Goal: Navigation & Orientation: Find specific page/section

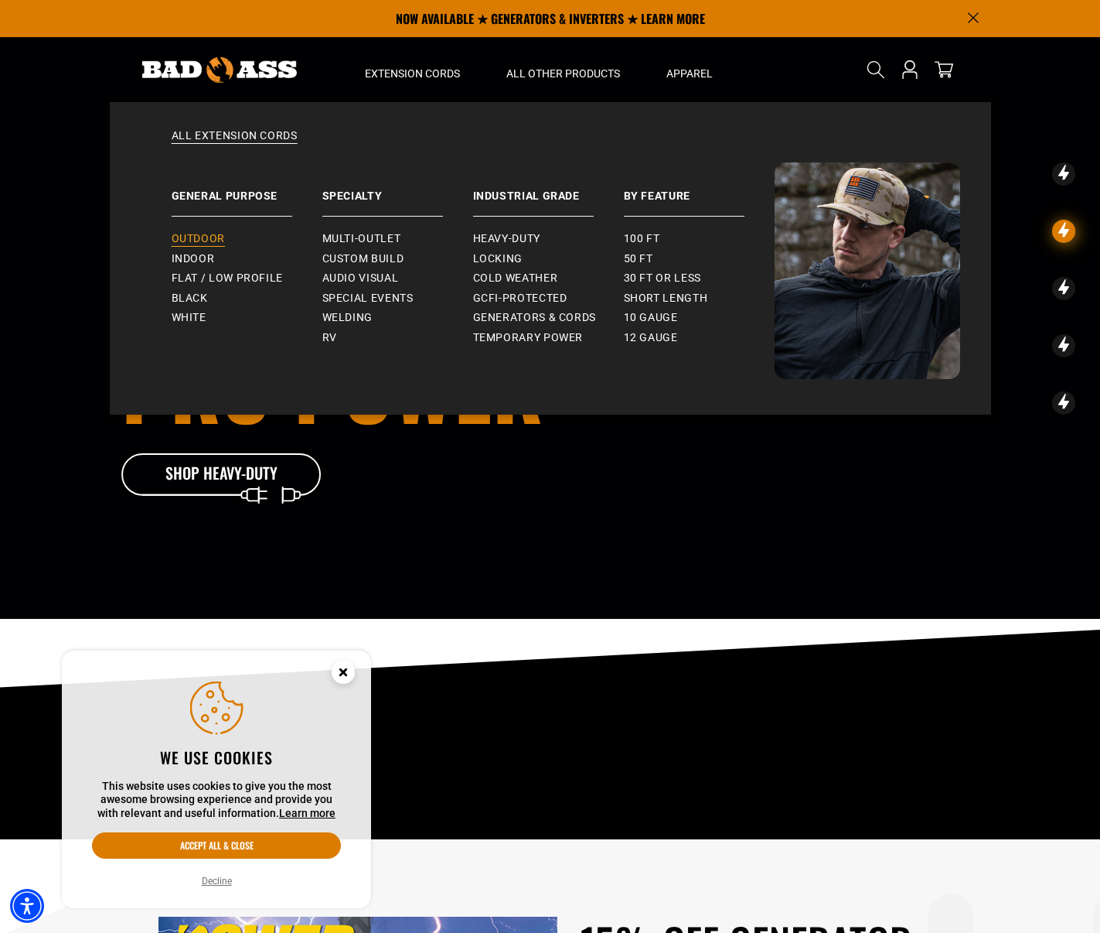
click at [210, 244] on span "Outdoor" at bounding box center [198, 239] width 53 height 14
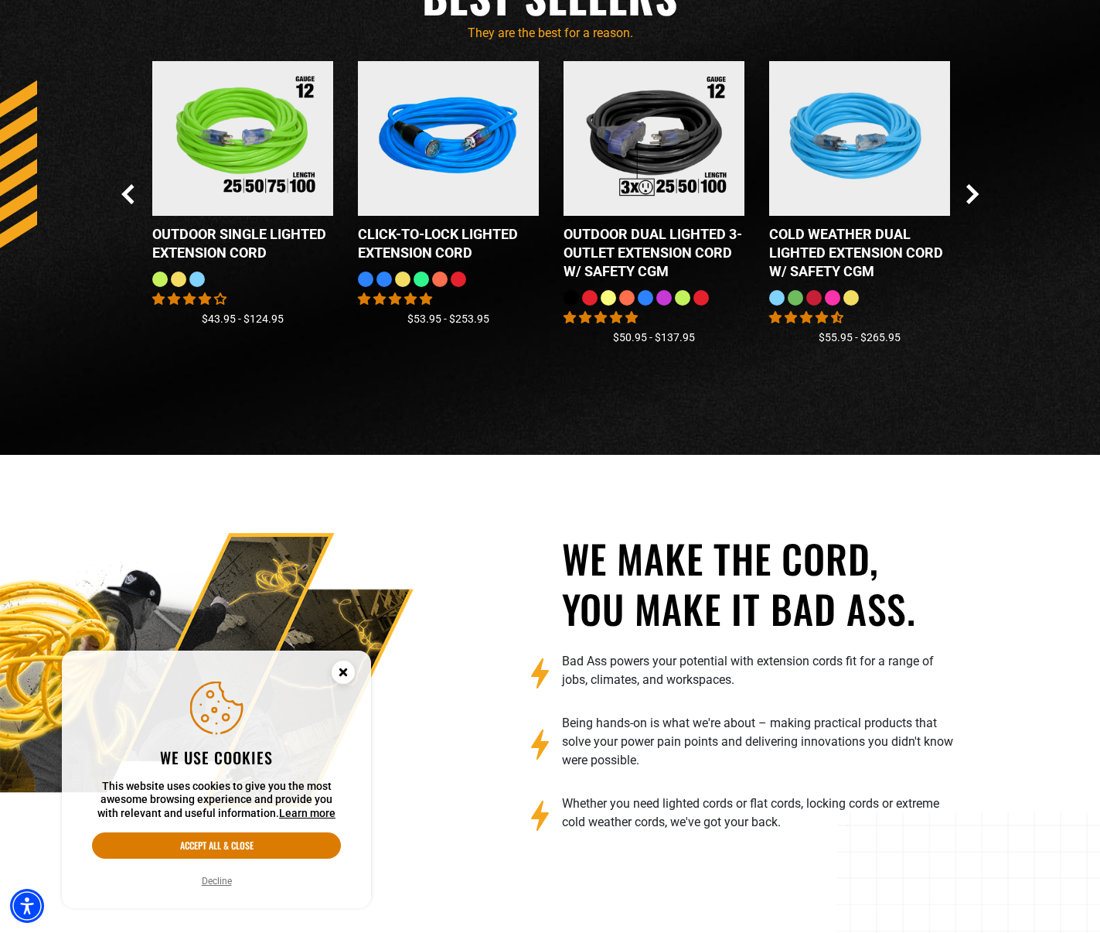
scroll to position [1910, 0]
